Goal: Information Seeking & Learning: Check status

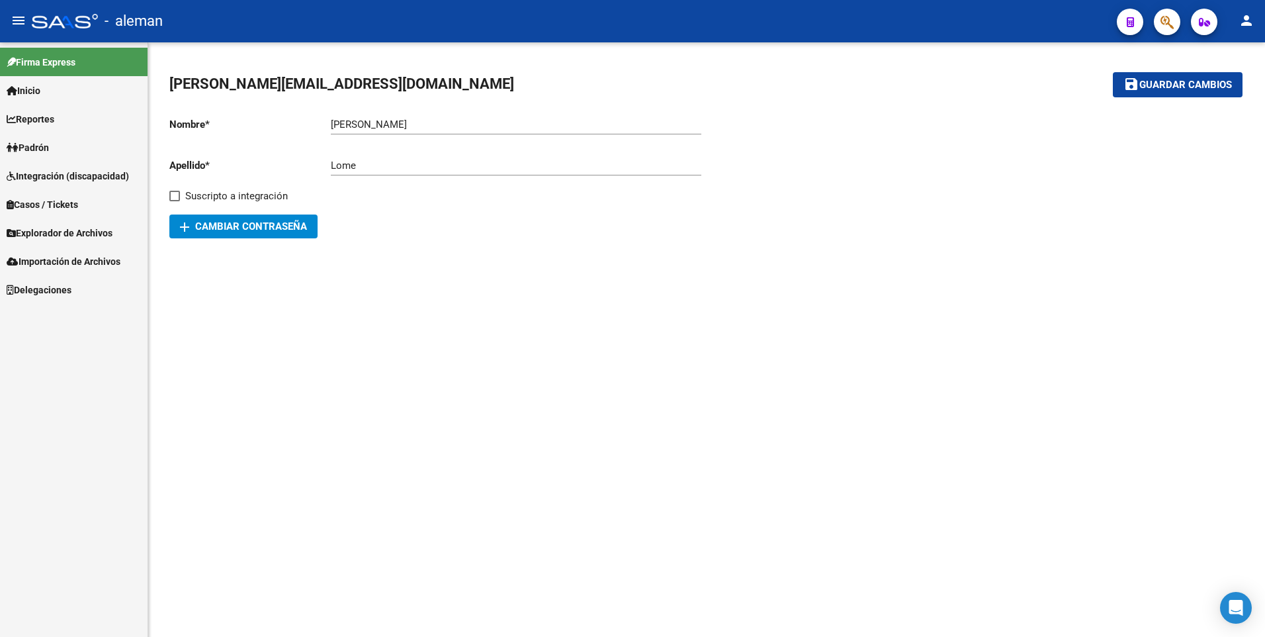
click at [36, 234] on span "Explorador de Archivos" at bounding box center [60, 233] width 106 height 15
click at [33, 316] on link "SSS" at bounding box center [74, 318] width 148 height 28
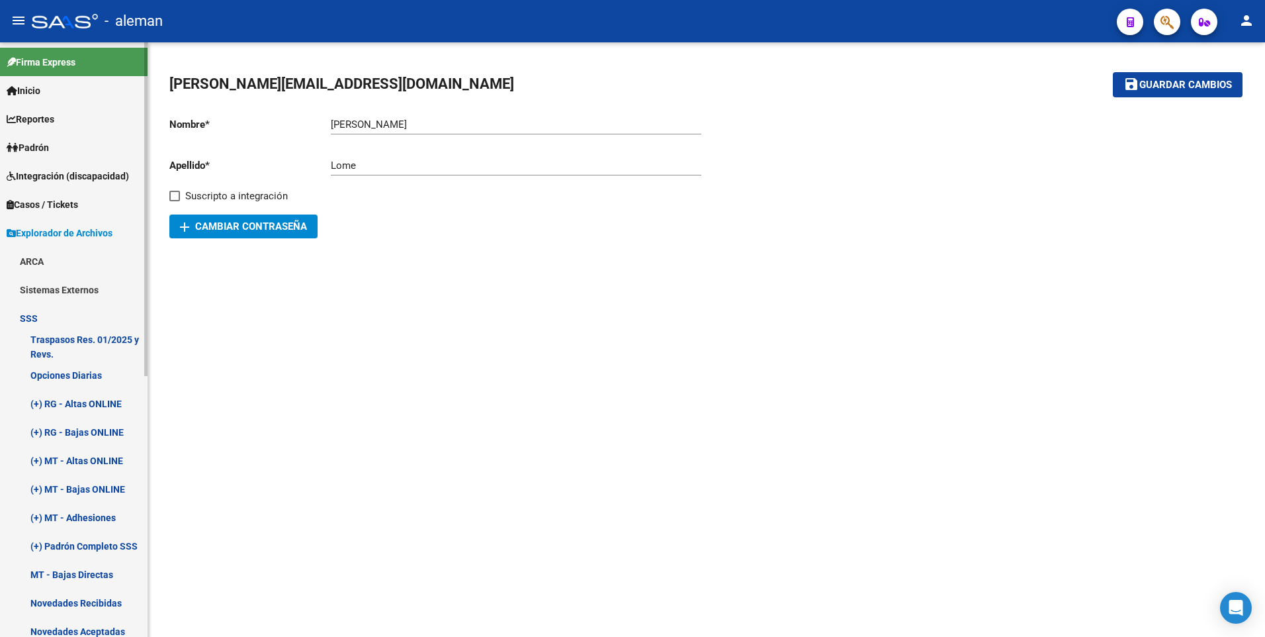
scroll to position [132, 0]
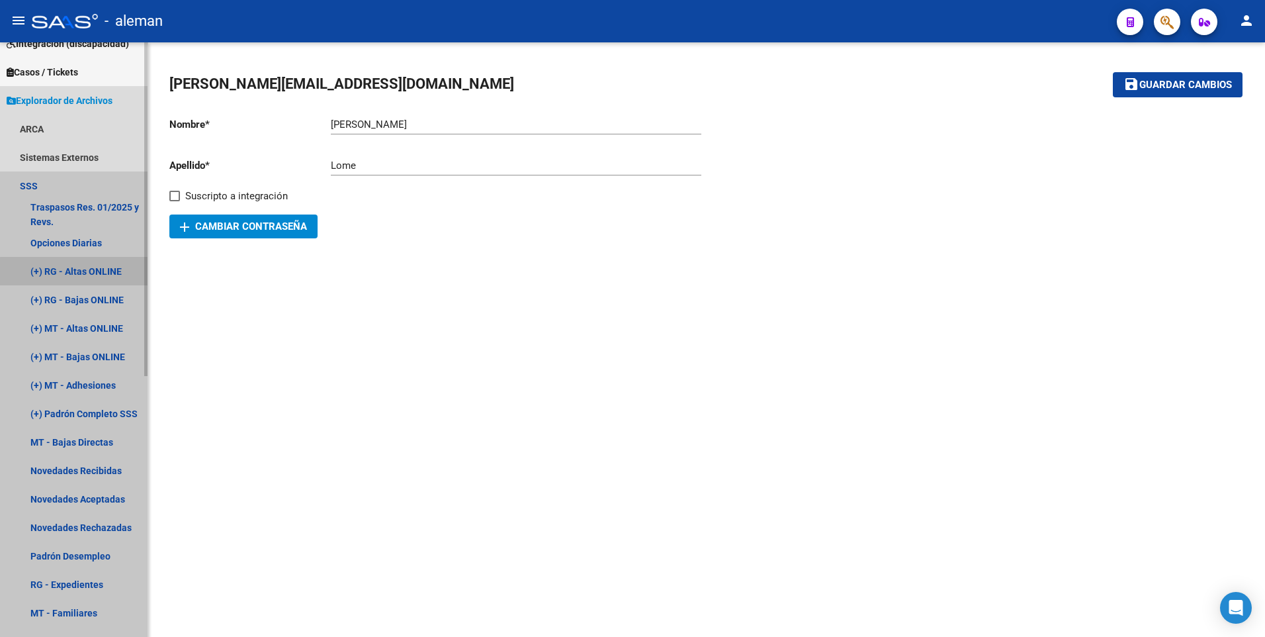
click at [75, 271] on link "(+) RG - Altas ONLINE" at bounding box center [74, 271] width 148 height 28
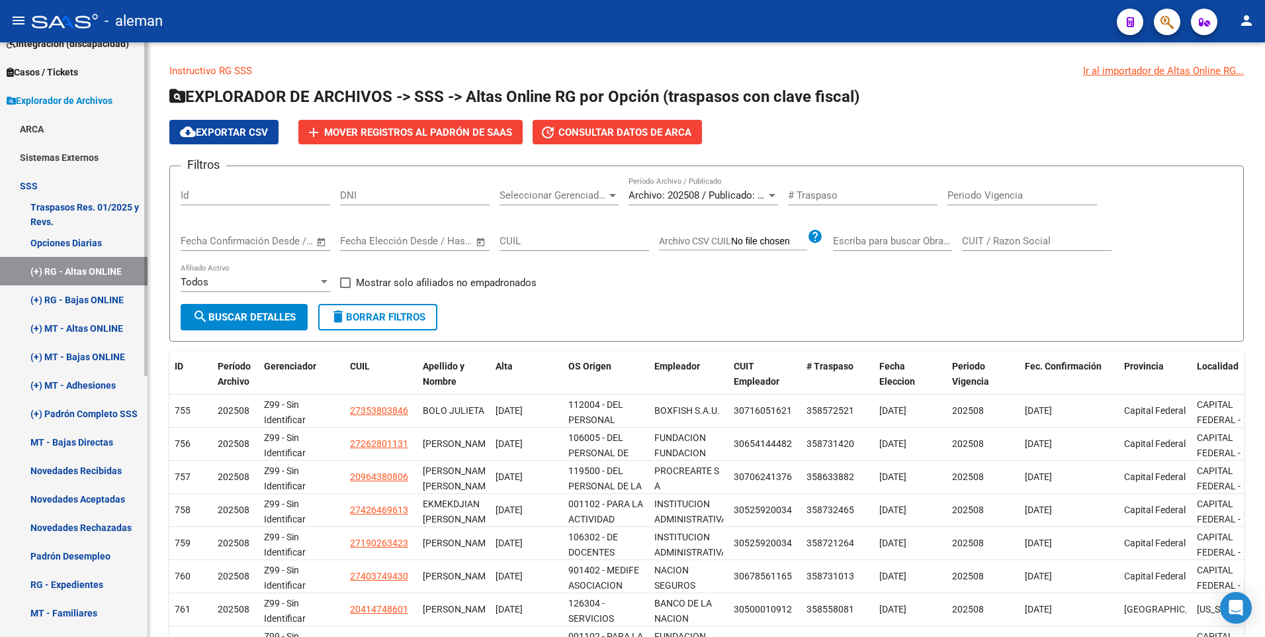
click at [87, 296] on link "(+) RG - Bajas ONLINE" at bounding box center [74, 299] width 148 height 28
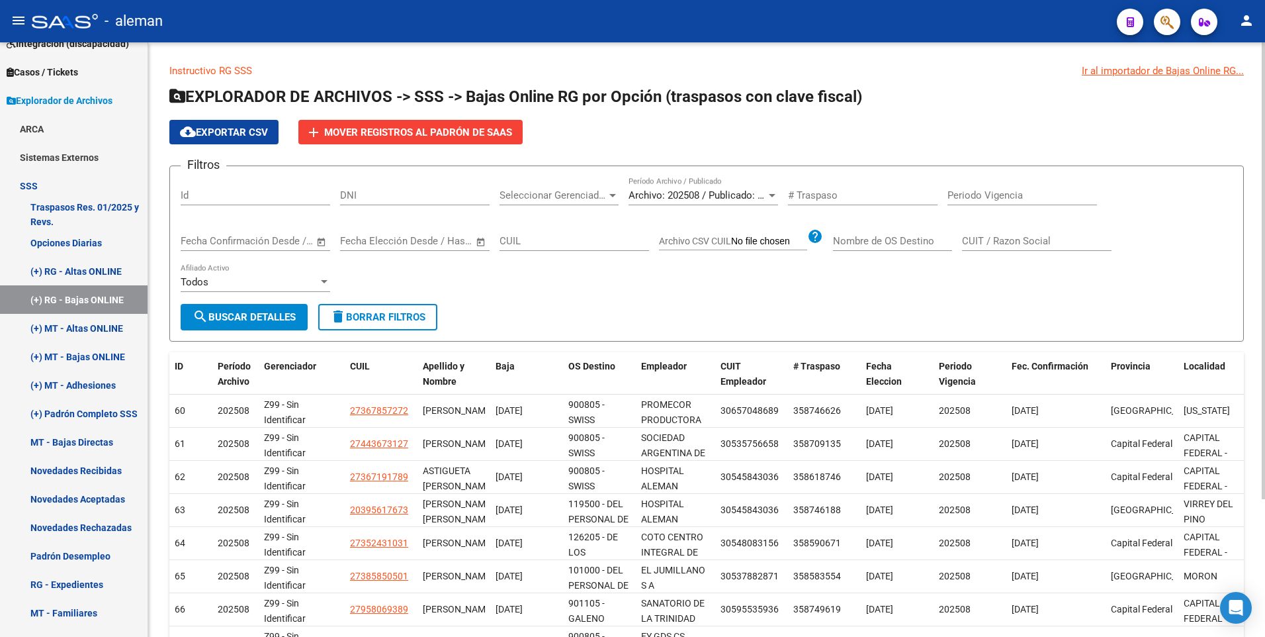
scroll to position [179, 0]
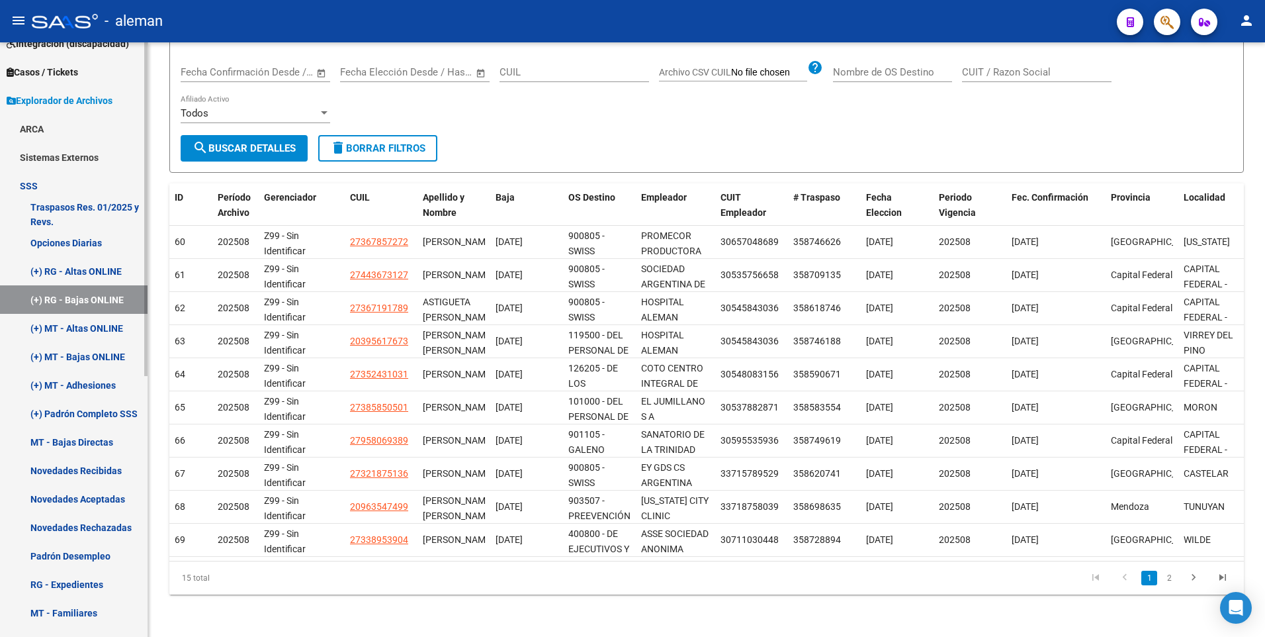
click at [97, 326] on link "(+) MT - Altas ONLINE" at bounding box center [74, 328] width 148 height 28
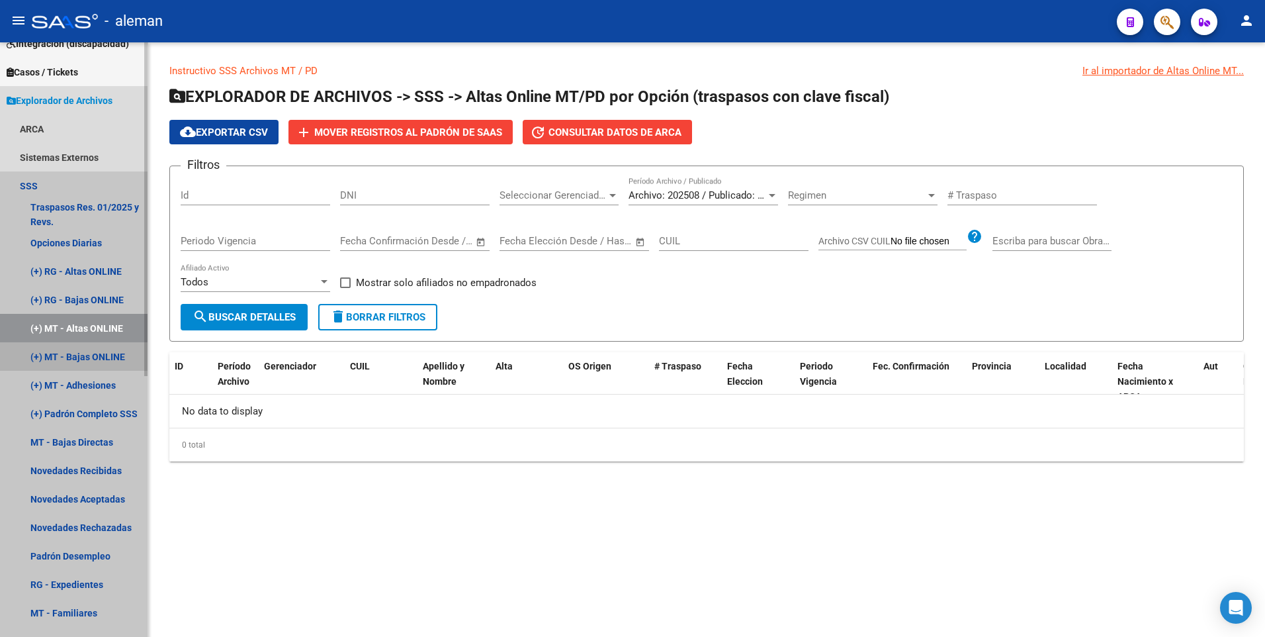
click at [94, 357] on link "(+) MT - Bajas ONLINE" at bounding box center [74, 356] width 148 height 28
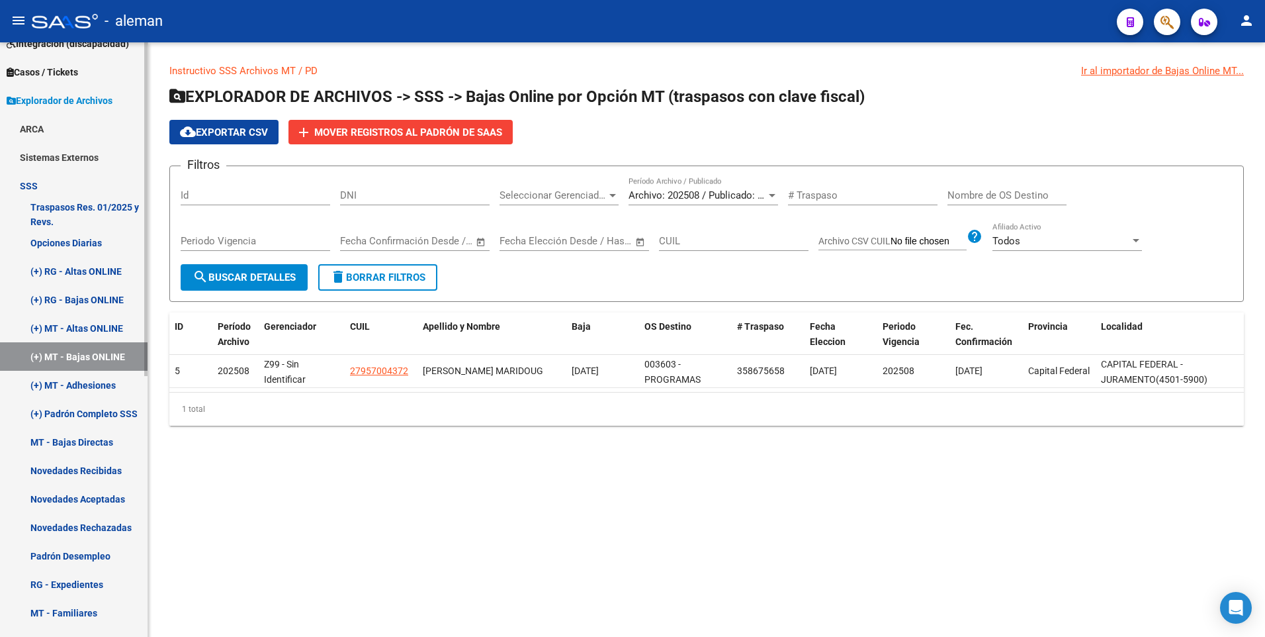
click at [99, 388] on link "(+) MT - Adhesiones" at bounding box center [74, 385] width 148 height 28
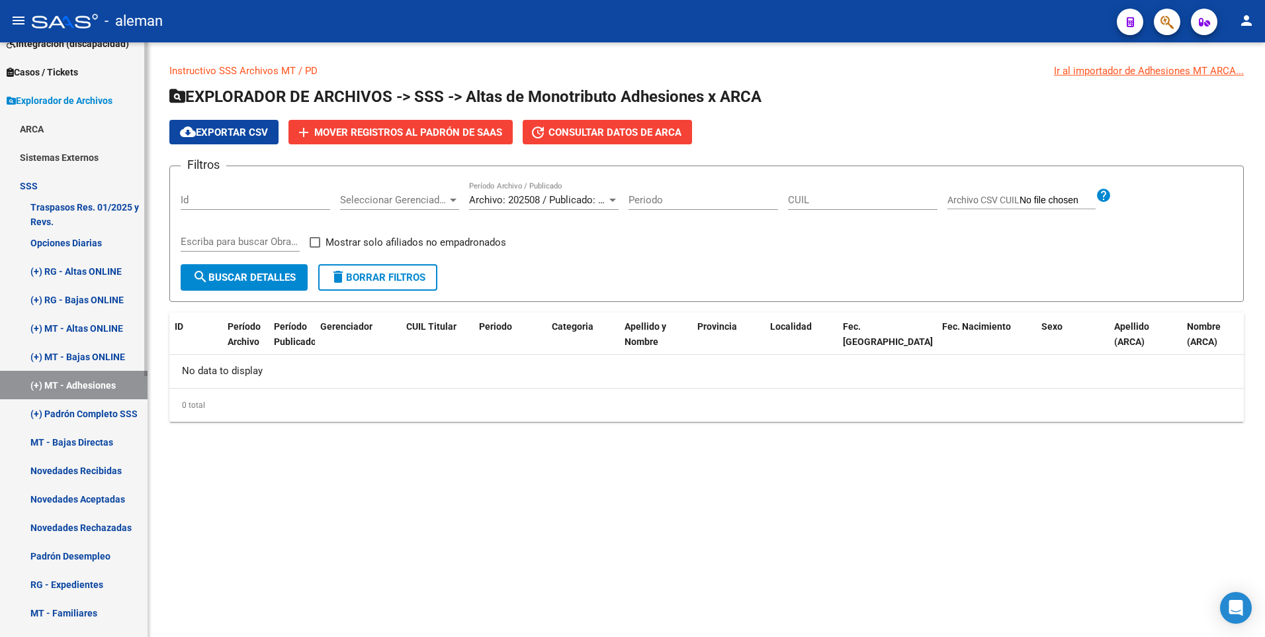
click at [91, 439] on link "MT - Bajas Directas" at bounding box center [74, 442] width 148 height 28
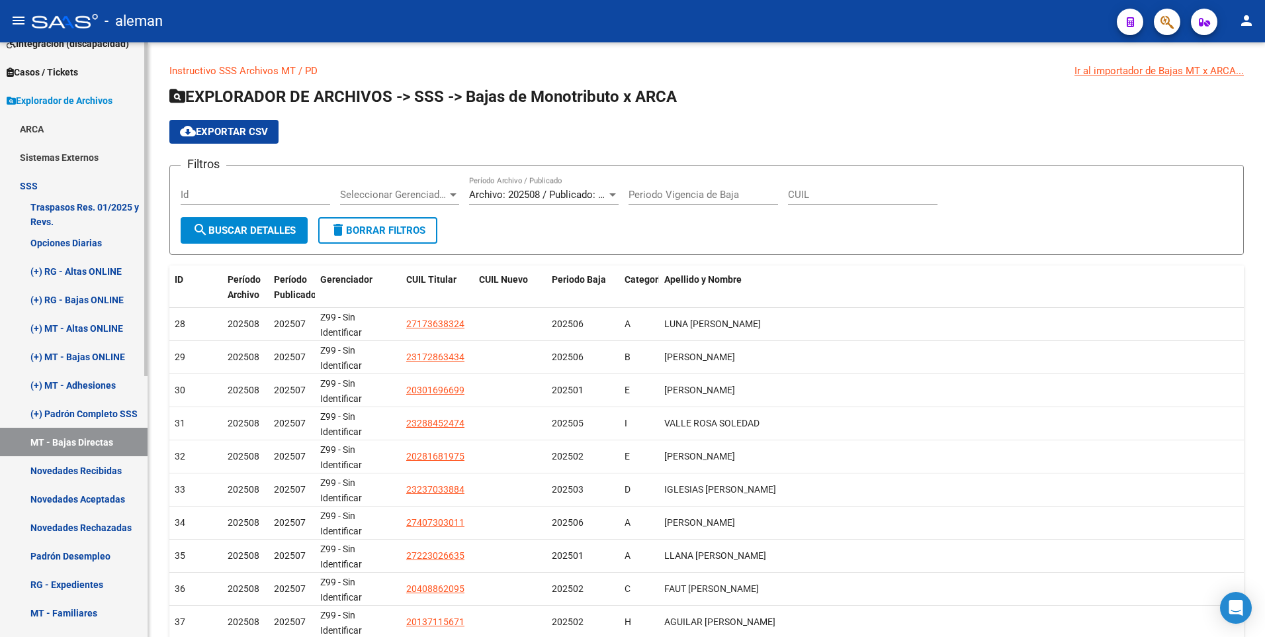
click at [80, 558] on link "Padrón Desempleo" at bounding box center [74, 555] width 148 height 28
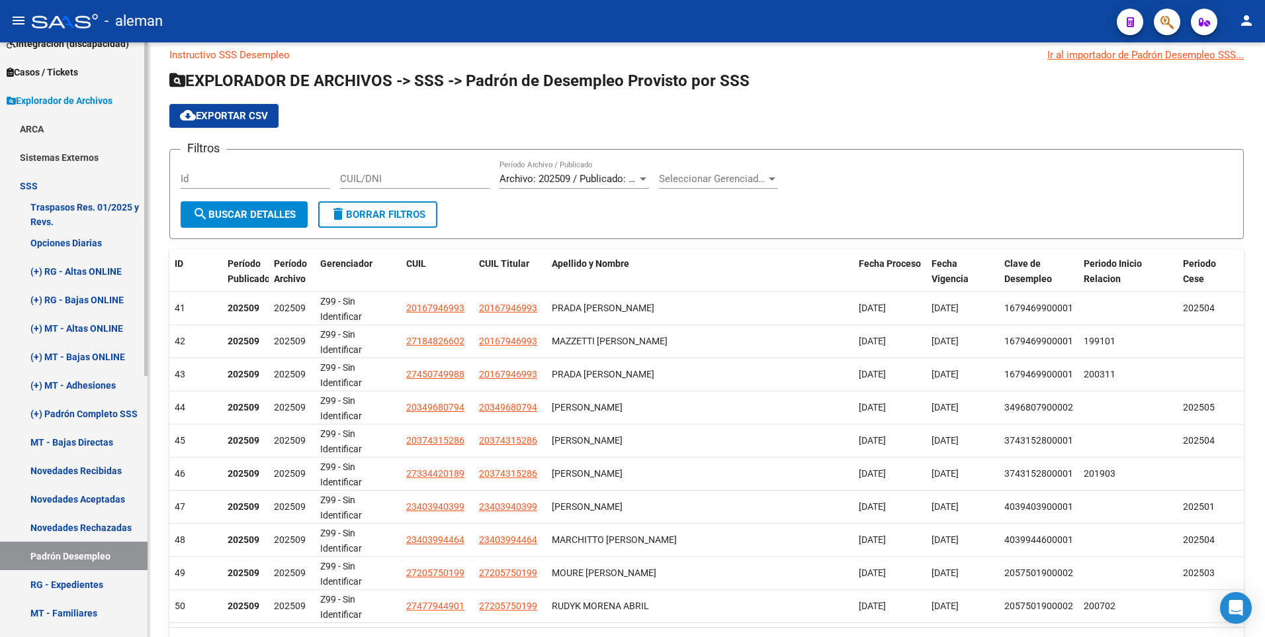
scroll to position [397, 0]
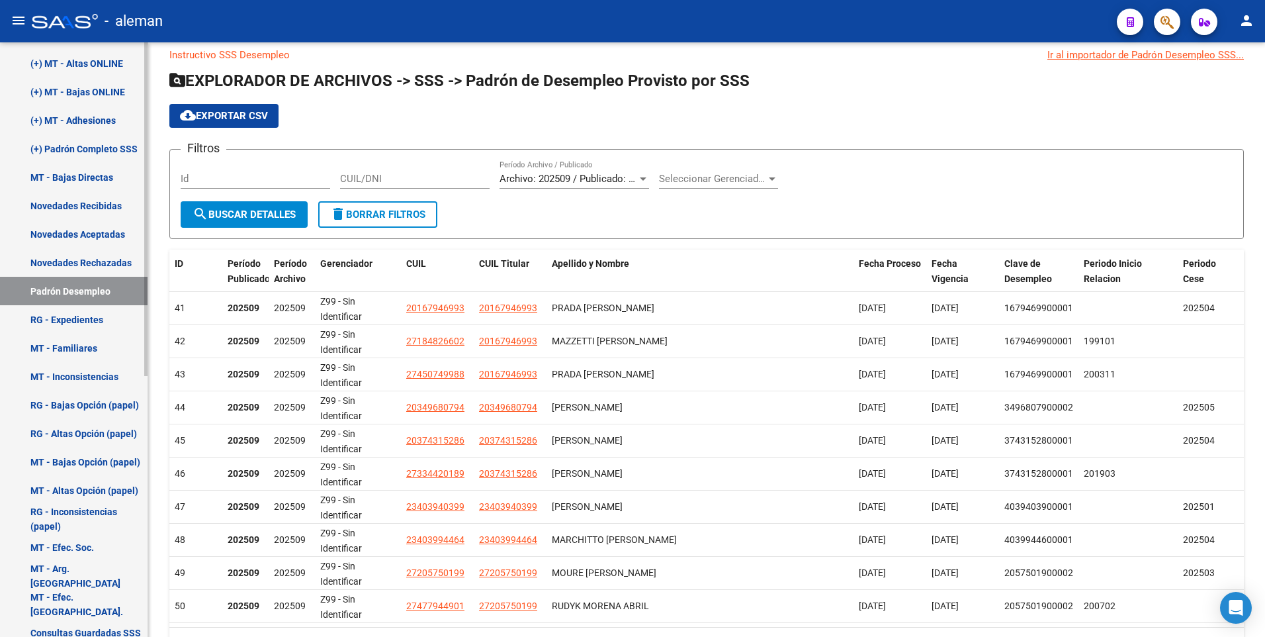
click at [59, 345] on link "MT - Familiares" at bounding box center [74, 348] width 148 height 28
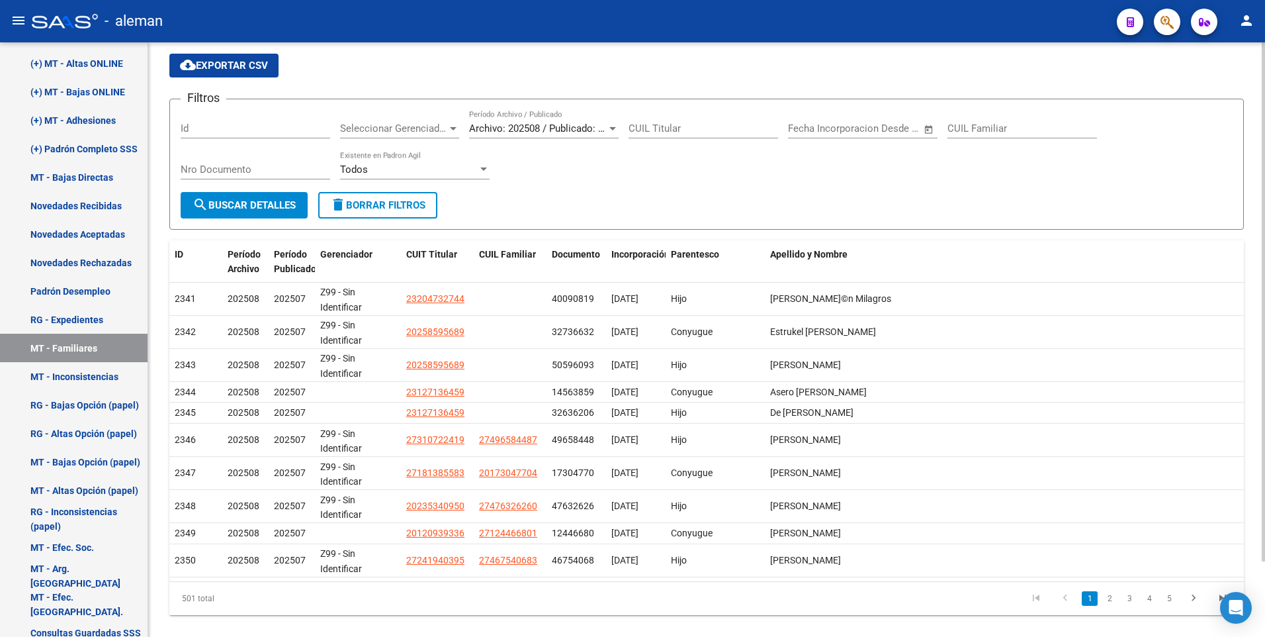
scroll to position [87, 0]
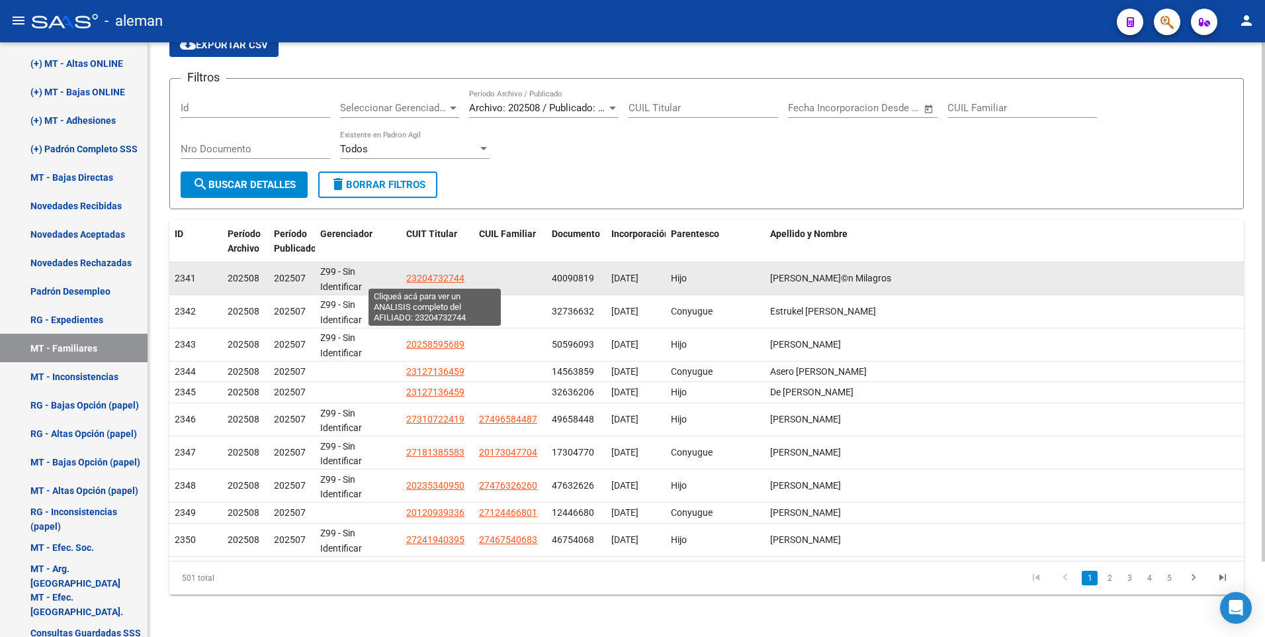
click at [433, 276] on span "23204732744" at bounding box center [435, 278] width 58 height 11
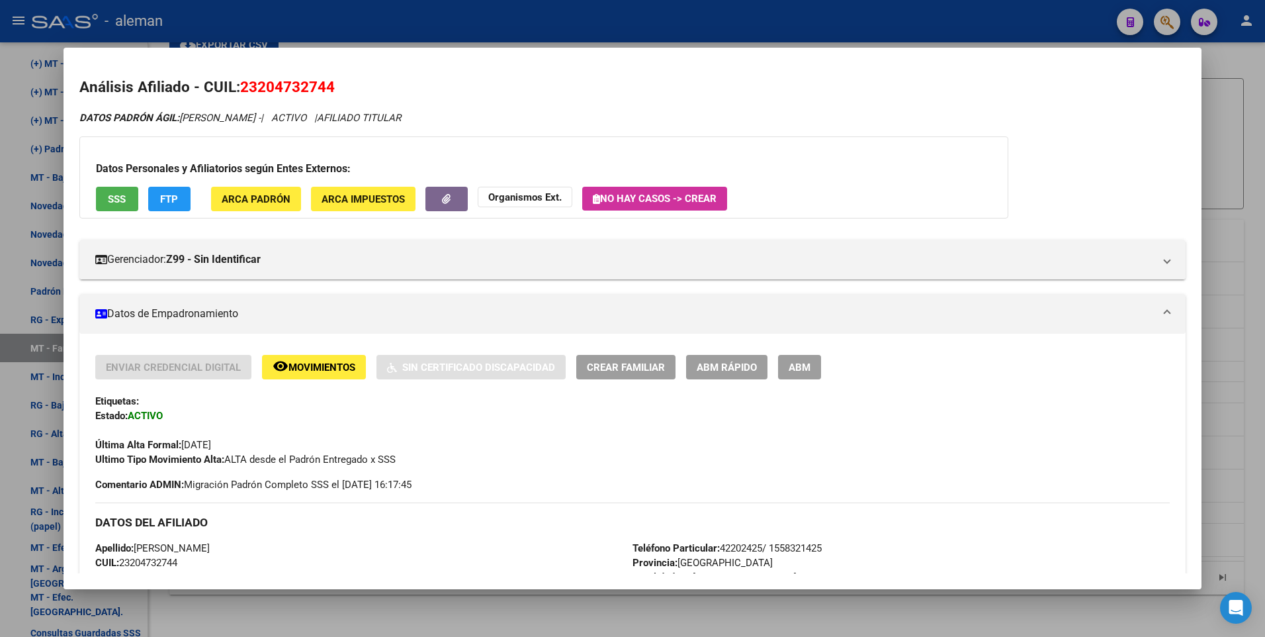
click at [1252, 69] on div at bounding box center [632, 318] width 1265 height 637
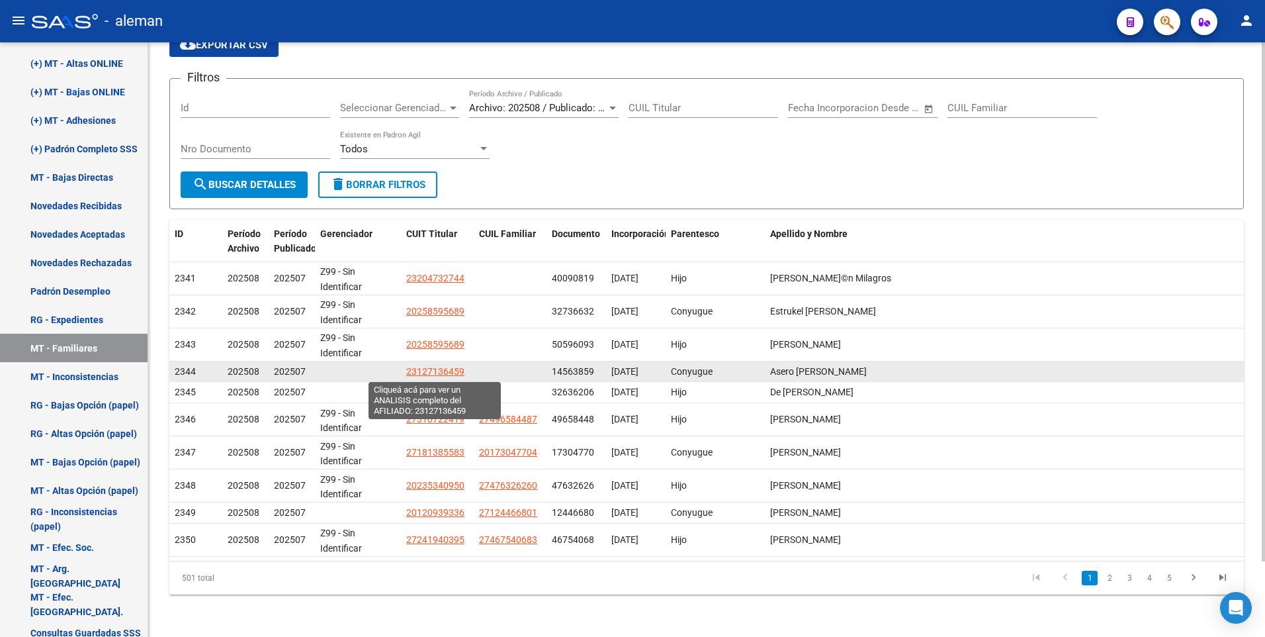
click at [435, 371] on span "23127136459" at bounding box center [435, 371] width 58 height 11
type textarea "23127136459"
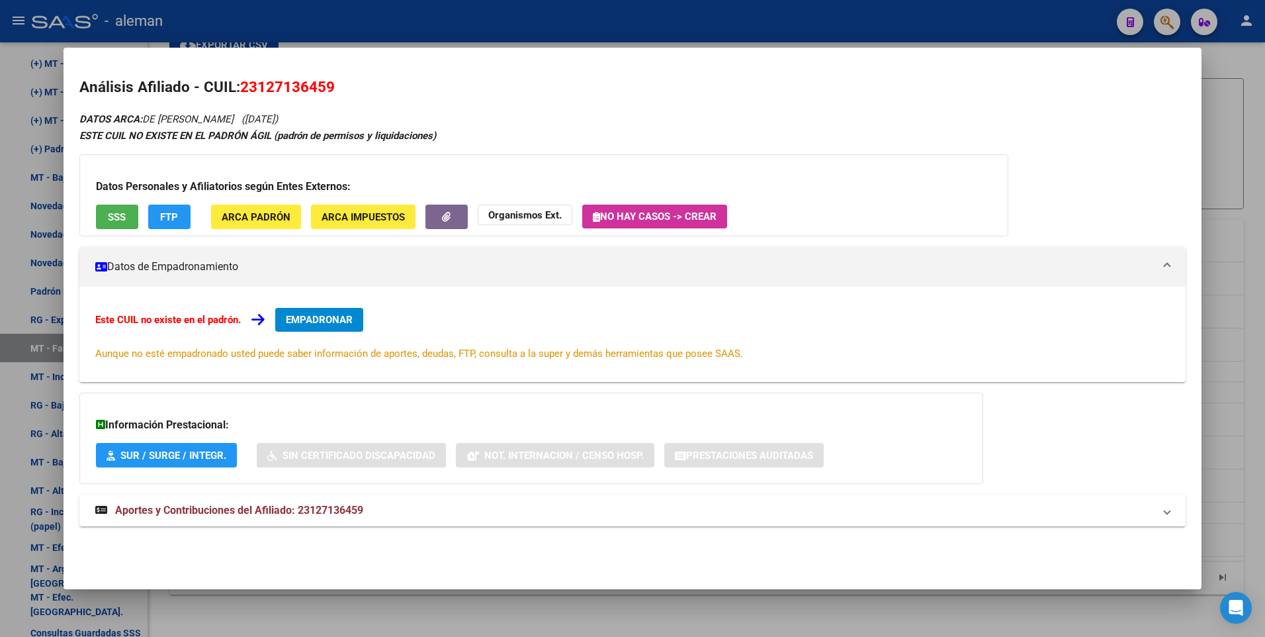
click at [1265, 140] on html "menu - aleman person Firma Express Inicio Instructivos Contacto OS Reportes Pad…" at bounding box center [632, 318] width 1265 height 637
click at [1253, 140] on div at bounding box center [632, 318] width 1265 height 637
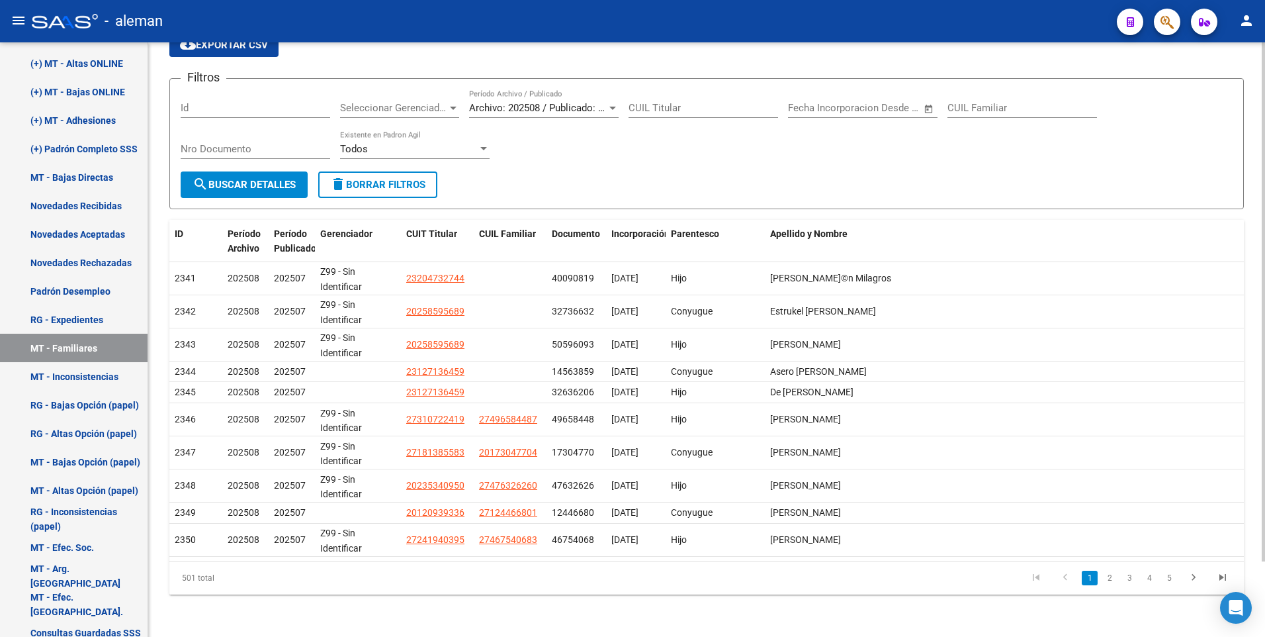
click at [484, 147] on div at bounding box center [483, 148] width 7 height 3
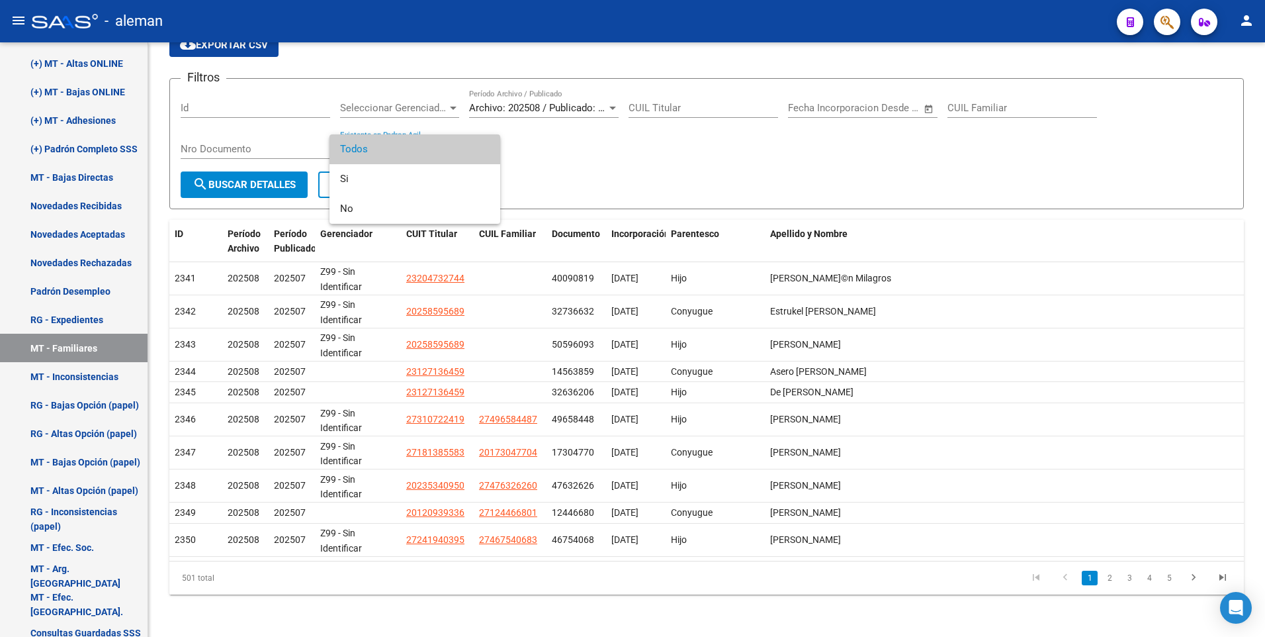
click at [602, 147] on div at bounding box center [632, 318] width 1265 height 637
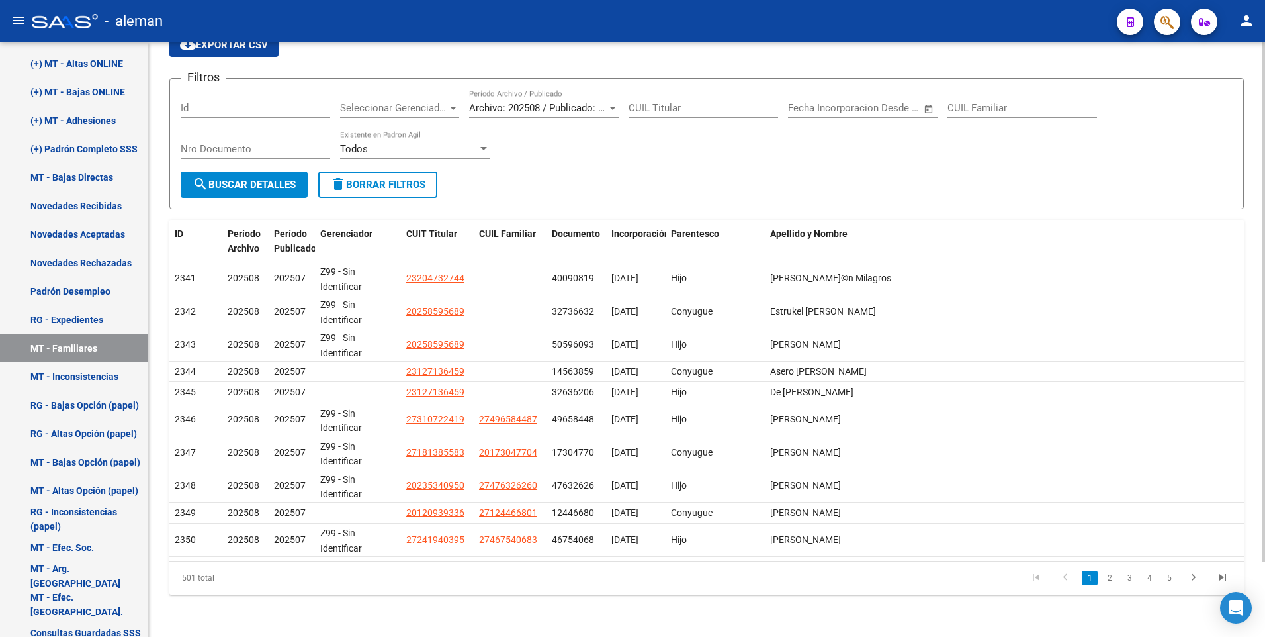
click at [453, 105] on div at bounding box center [453, 108] width 12 height 11
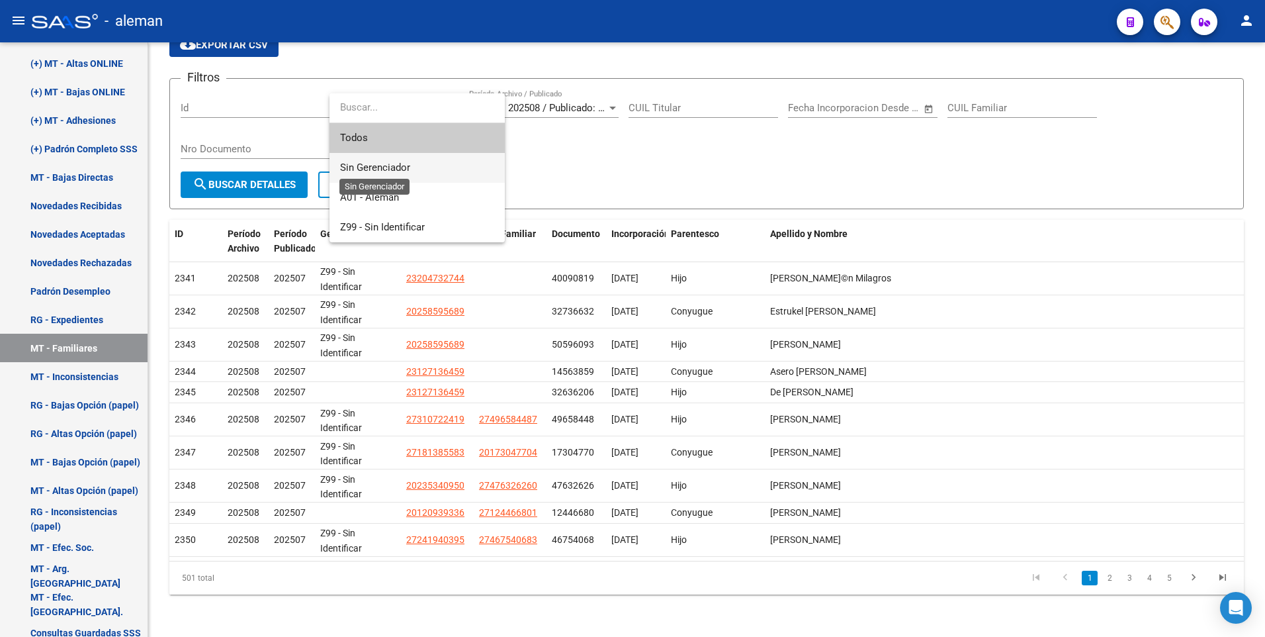
click at [402, 171] on span "Sin Gerenciador" at bounding box center [375, 167] width 70 height 12
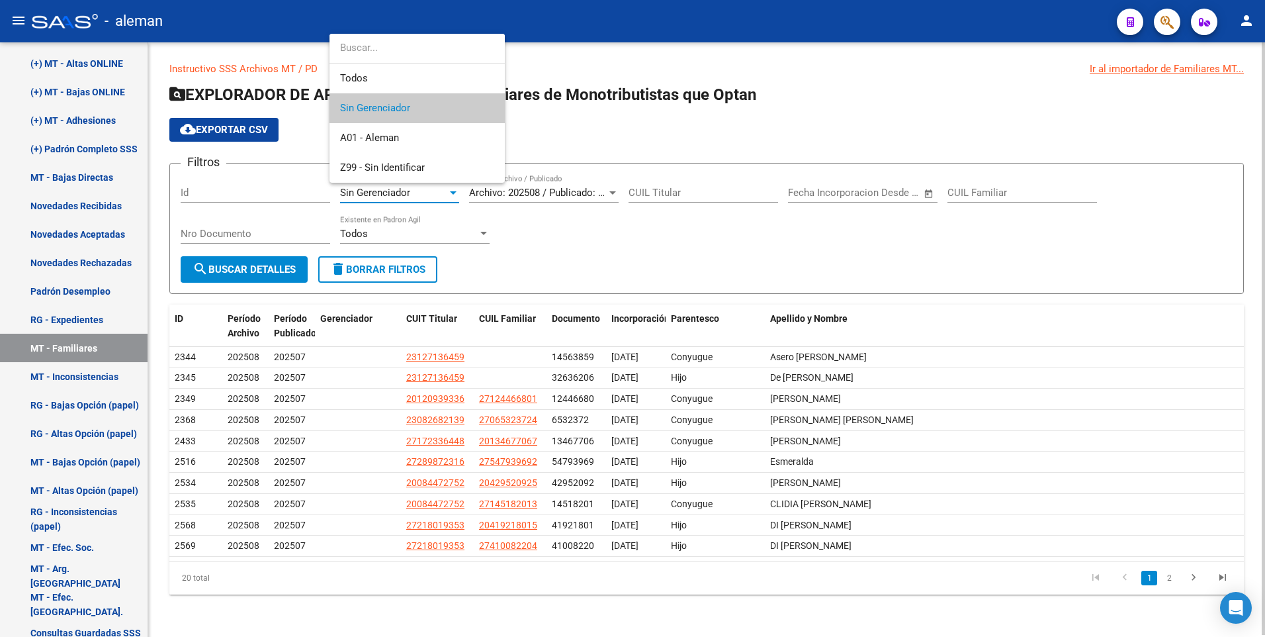
scroll to position [2, 0]
click at [774, 234] on div at bounding box center [632, 318] width 1265 height 637
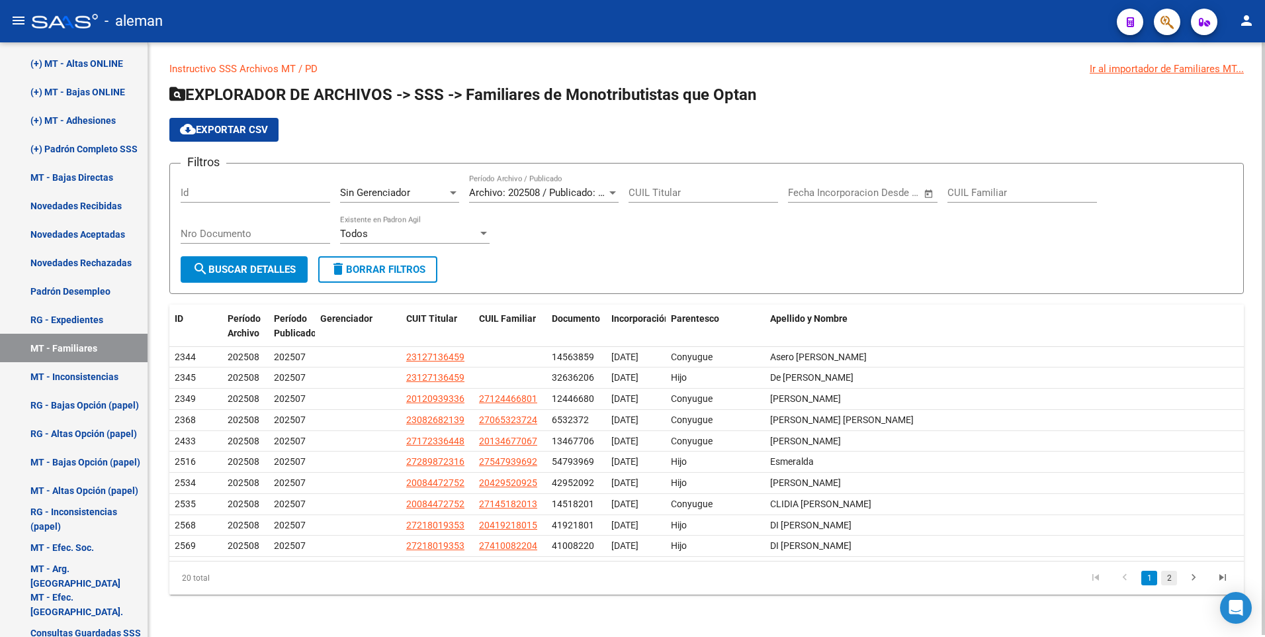
click at [1169, 580] on link "2" at bounding box center [1169, 577] width 16 height 15
click at [1152, 574] on link "1" at bounding box center [1150, 577] width 16 height 15
click at [1170, 576] on link "2" at bounding box center [1169, 577] width 16 height 15
click at [1150, 578] on link "1" at bounding box center [1150, 577] width 16 height 15
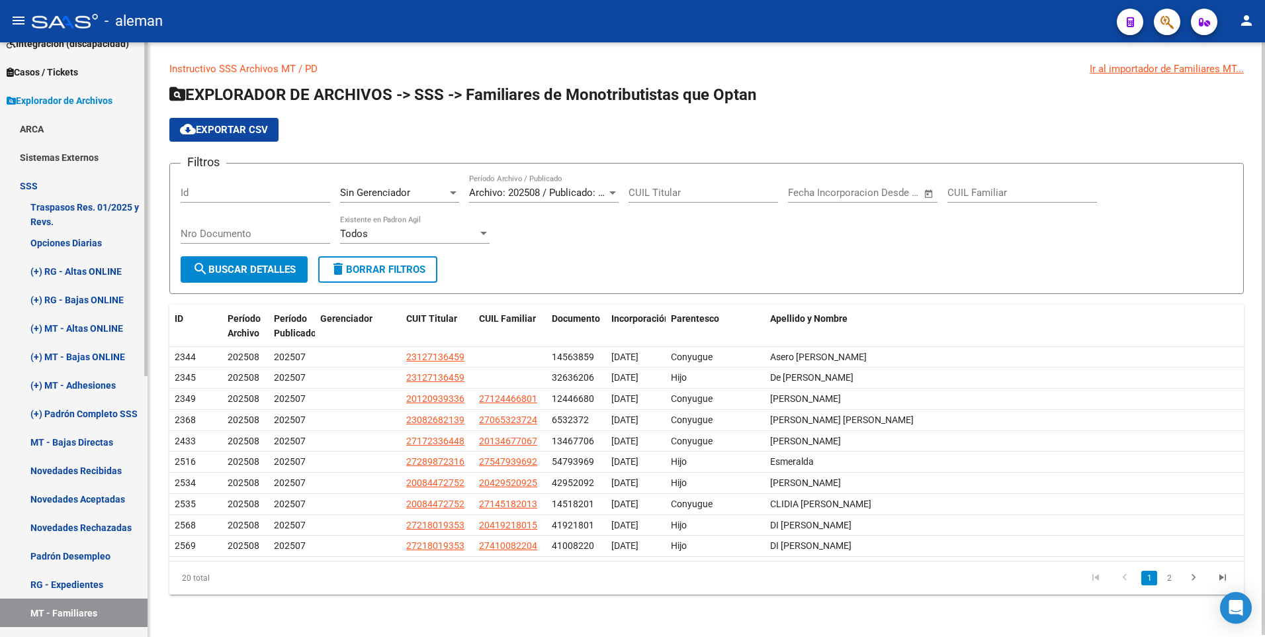
scroll to position [66, 0]
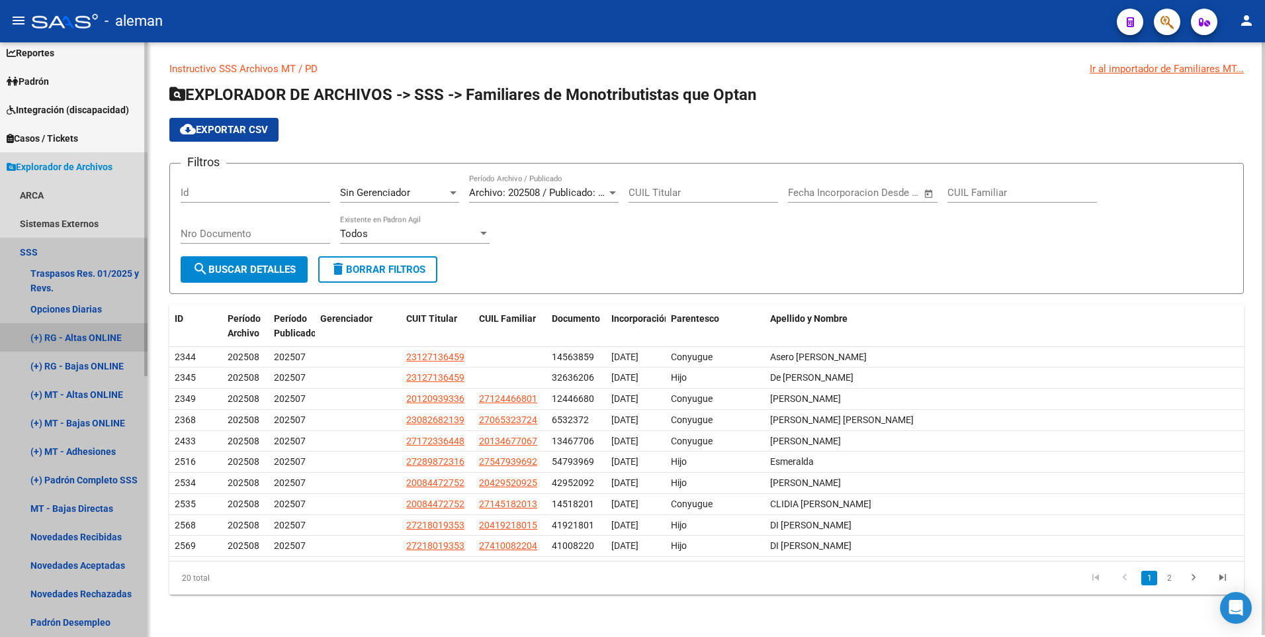
click at [89, 332] on link "(+) RG - Altas ONLINE" at bounding box center [74, 337] width 148 height 28
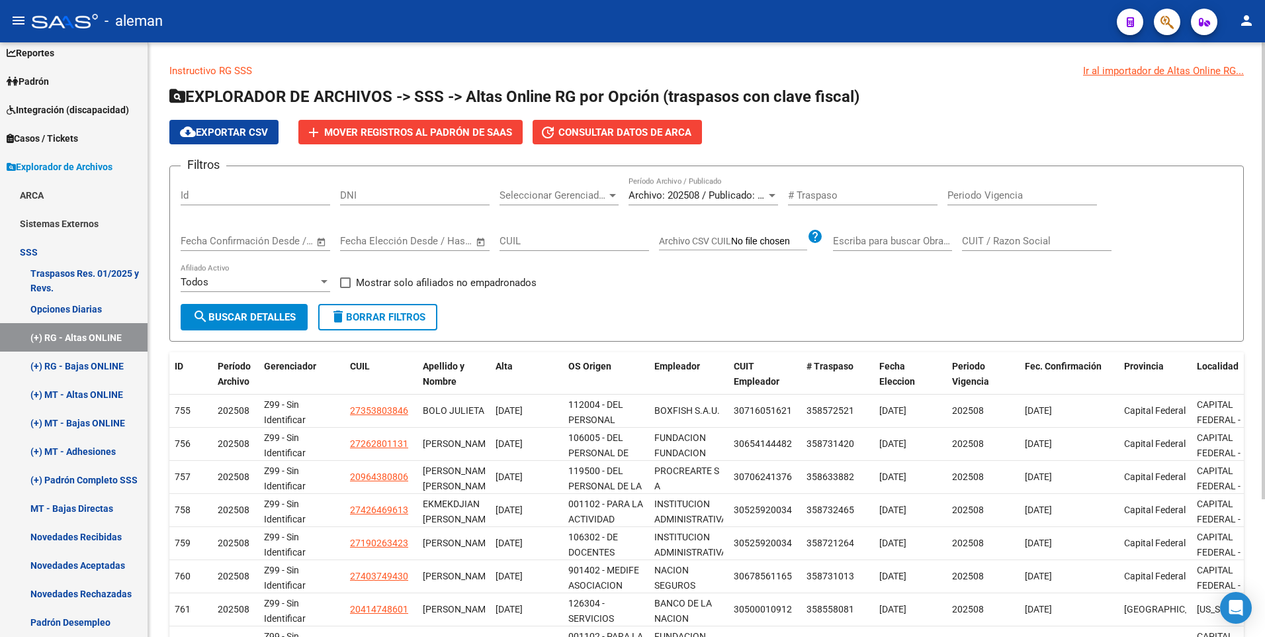
scroll to position [132, 0]
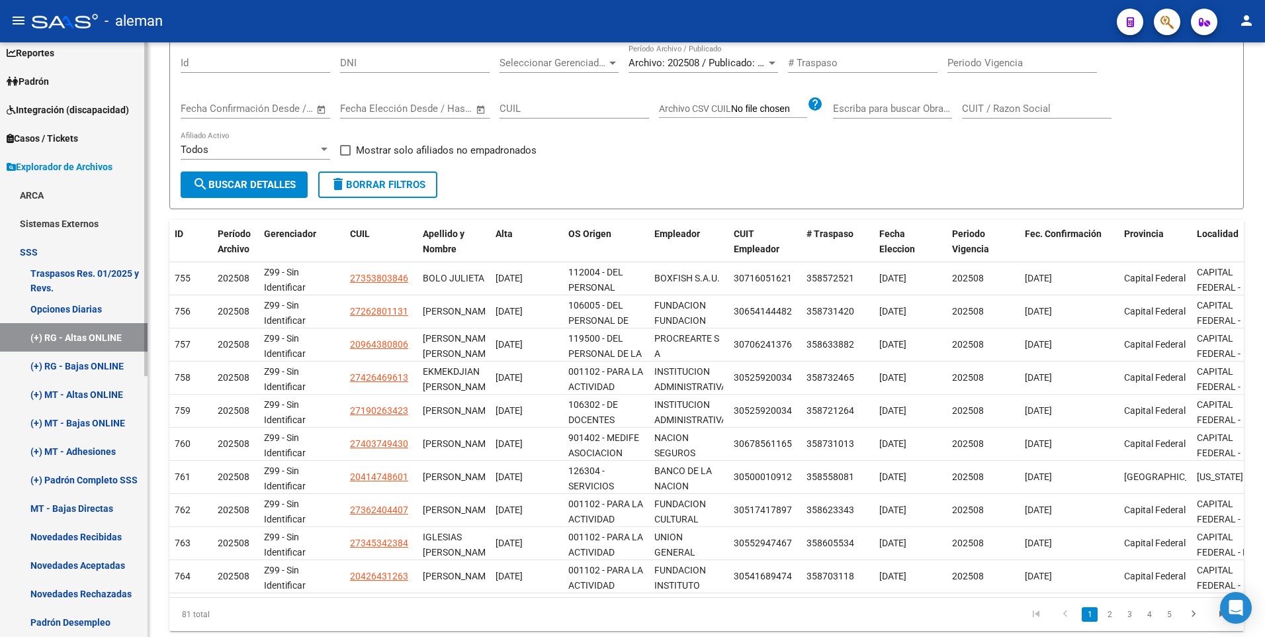
click at [97, 362] on link "(+) RG - Bajas ONLINE" at bounding box center [74, 365] width 148 height 28
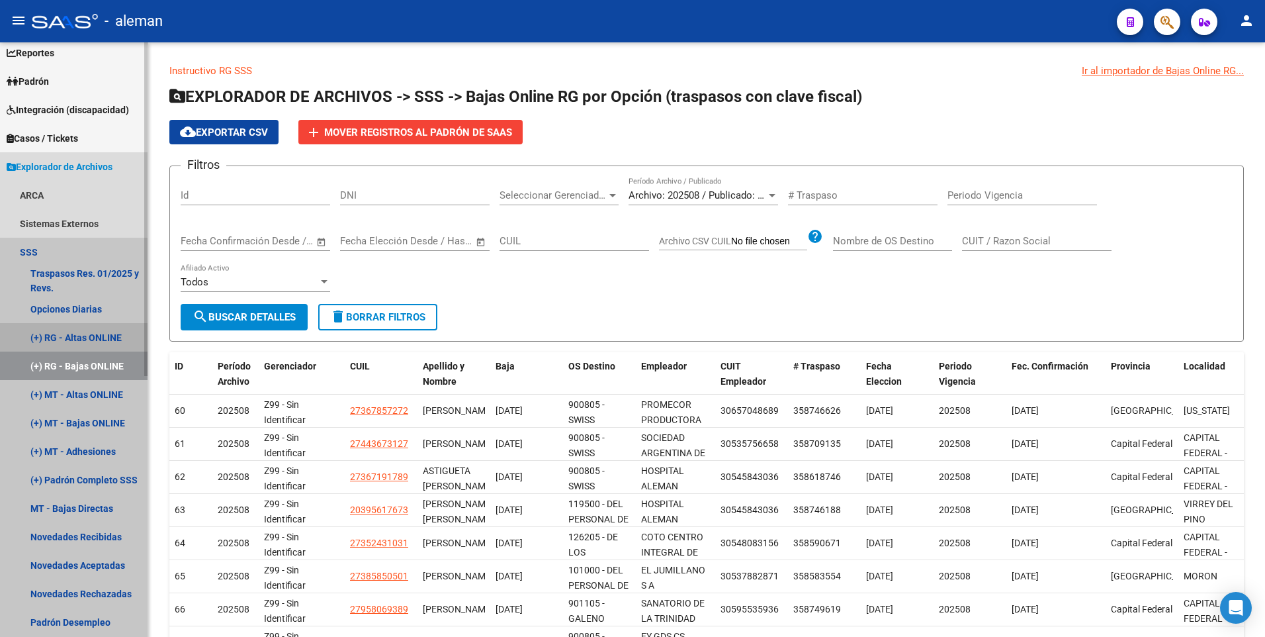
click at [84, 334] on link "(+) RG - Altas ONLINE" at bounding box center [74, 337] width 148 height 28
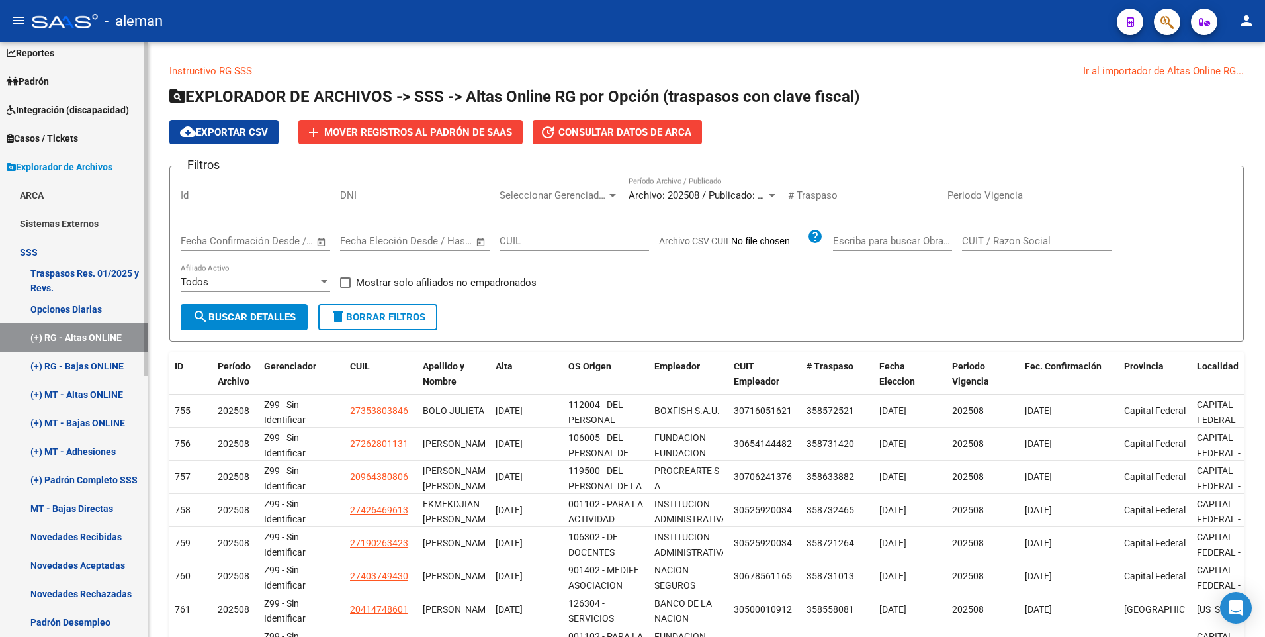
click at [44, 79] on span "Padrón" at bounding box center [28, 81] width 42 height 15
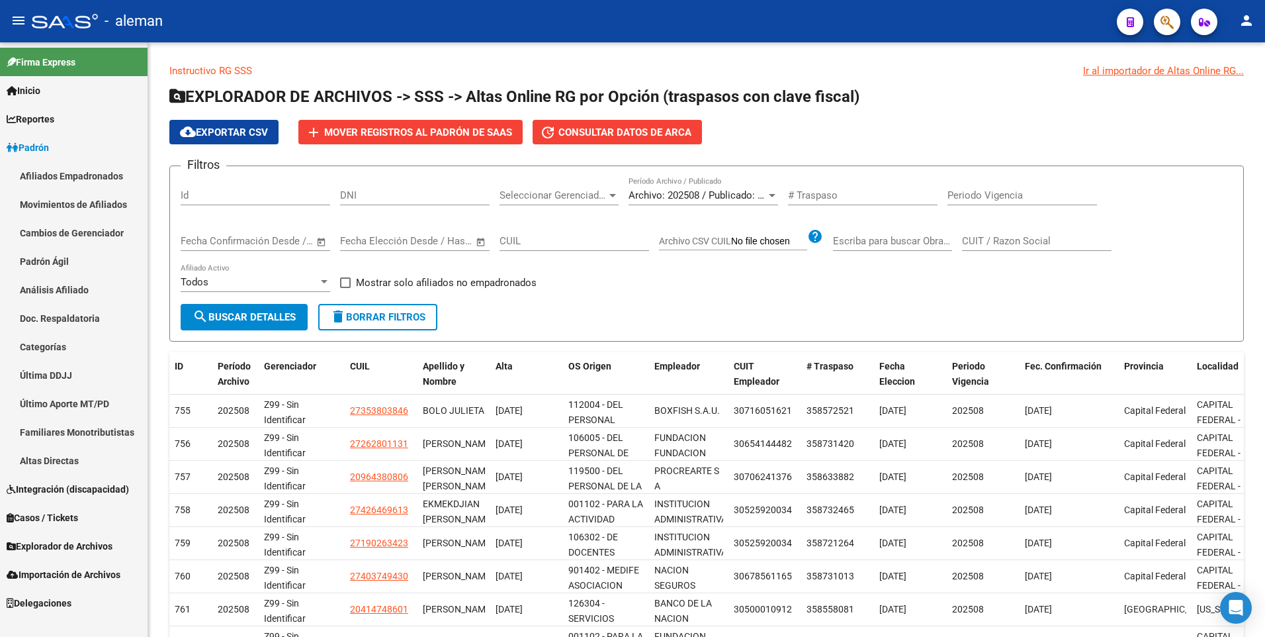
click at [59, 175] on link "Afiliados Empadronados" at bounding box center [74, 175] width 148 height 28
